Goal: Information Seeking & Learning: Learn about a topic

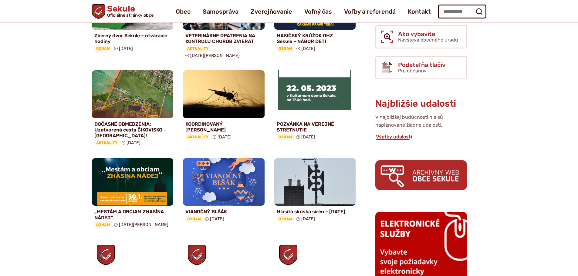
scroll to position [182, 0]
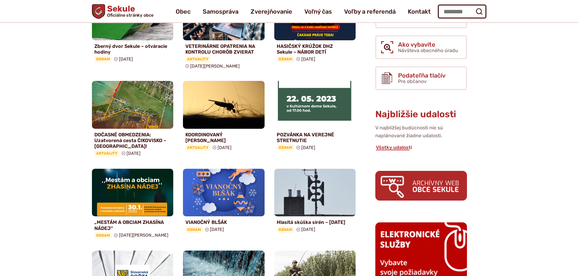
click at [431, 186] on img at bounding box center [421, 185] width 92 height 29
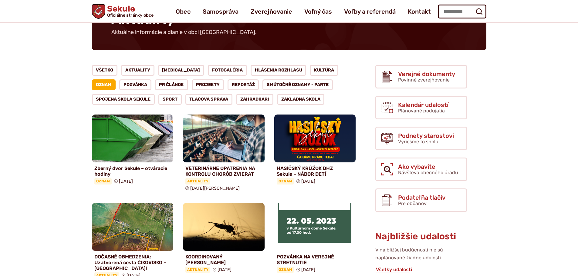
scroll to position [30, 0]
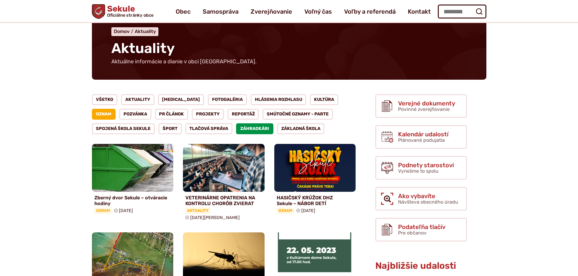
click at [256, 128] on link "Záhradkári" at bounding box center [254, 128] width 37 height 11
click at [208, 128] on link "Tlačová správa" at bounding box center [208, 128] width 47 height 11
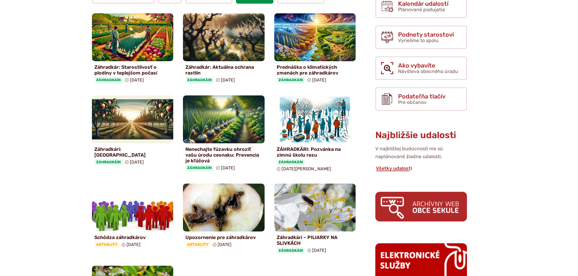
scroll to position [243, 0]
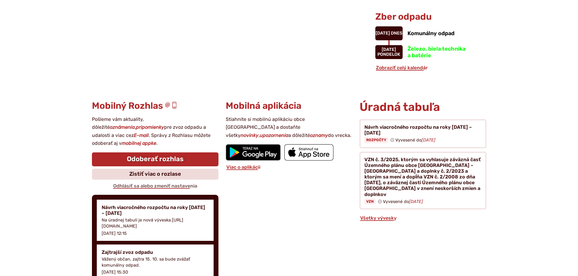
scroll to position [546, 0]
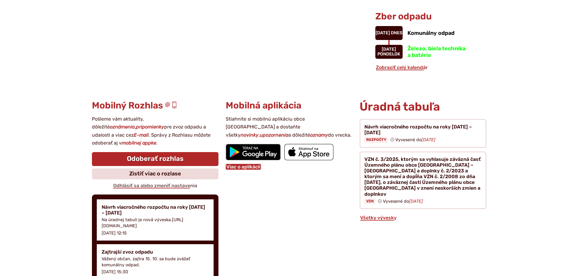
click at [253, 168] on link "Viac o aplikácii" at bounding box center [243, 167] width 35 height 6
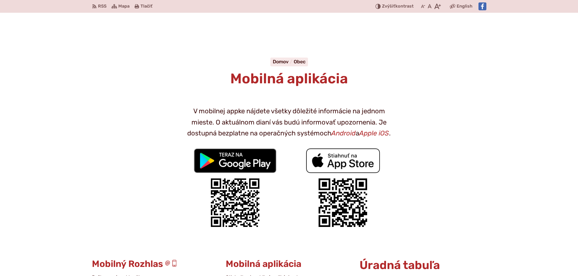
scroll to position [91, 0]
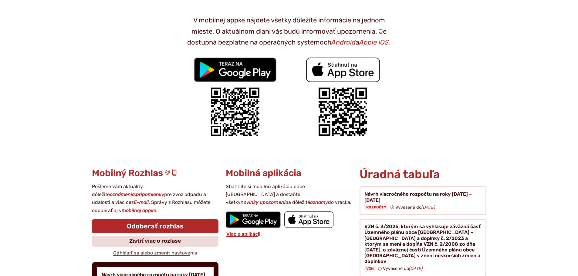
click at [237, 71] on img at bounding box center [235, 70] width 83 height 25
click at [234, 69] on img at bounding box center [235, 70] width 83 height 25
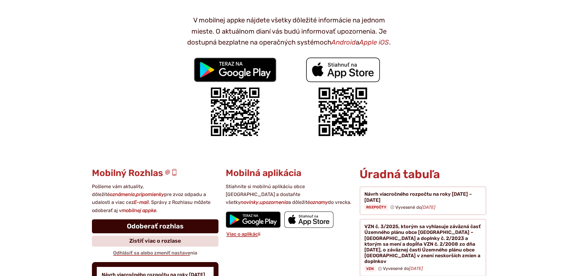
click at [167, 226] on link "Odoberať rozhlas" at bounding box center [155, 227] width 126 height 14
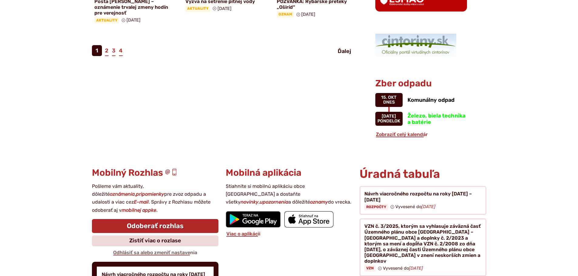
scroll to position [516, 0]
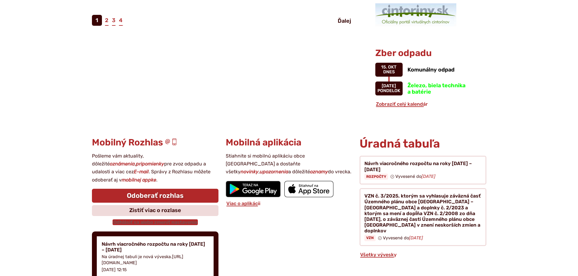
click at [157, 223] on link "Odhlásiť sa alebo zmeniť nastavenia" at bounding box center [155, 223] width 85 height 6
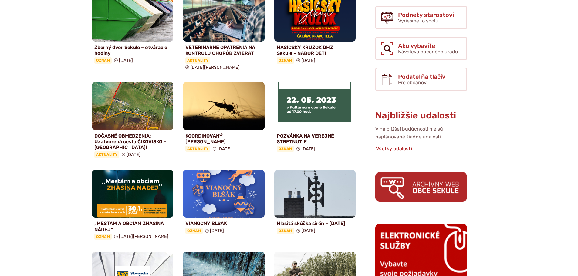
scroll to position [182, 0]
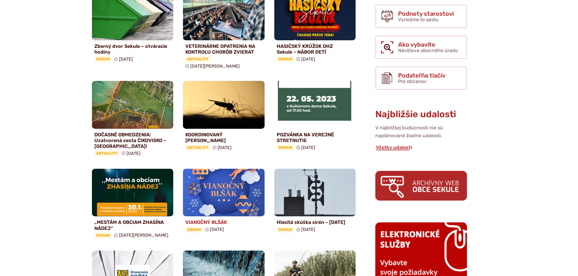
click at [218, 185] on img at bounding box center [224, 192] width 94 height 55
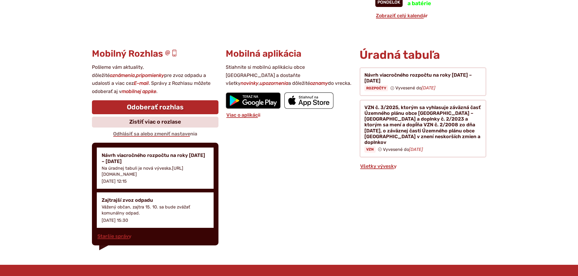
scroll to position [637, 0]
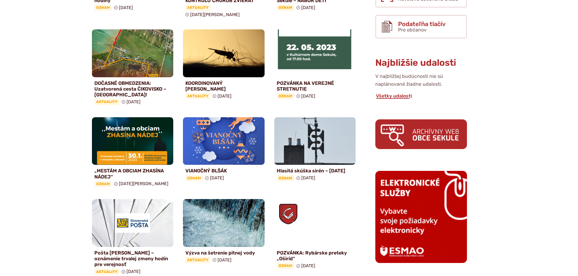
scroll to position [273, 0]
